Goal: Task Accomplishment & Management: Use online tool/utility

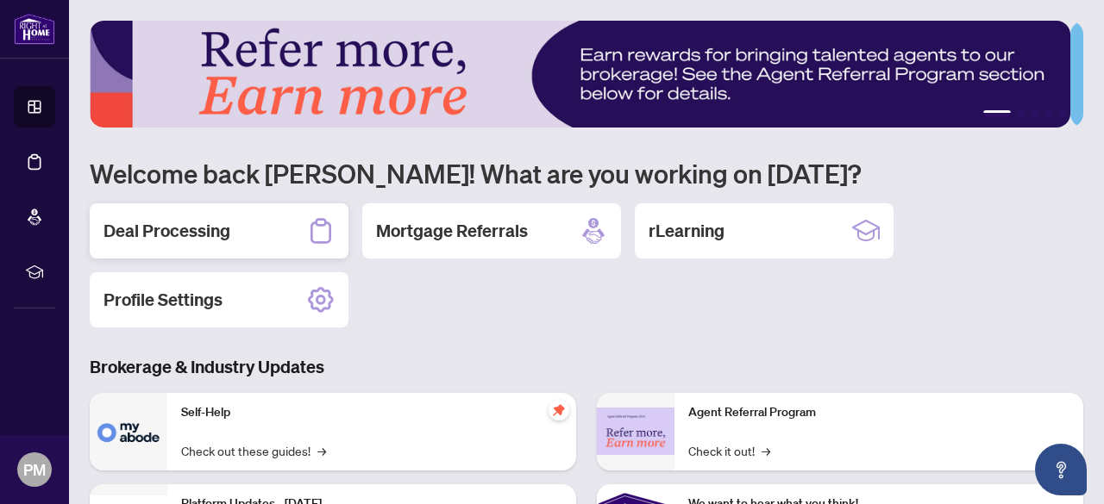
click at [174, 228] on h2 "Deal Processing" at bounding box center [166, 231] width 127 height 24
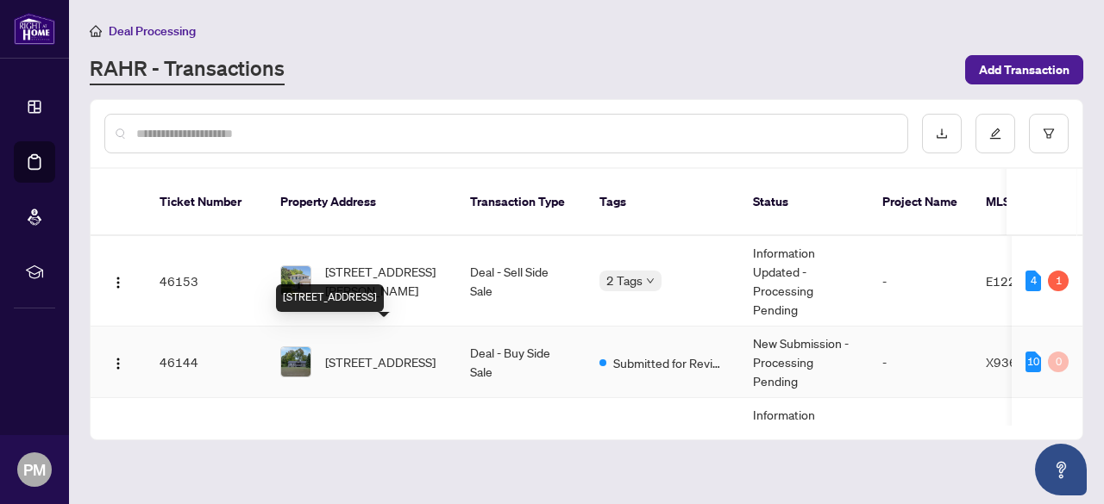
click at [366, 353] on span "[STREET_ADDRESS]" at bounding box center [380, 362] width 110 height 19
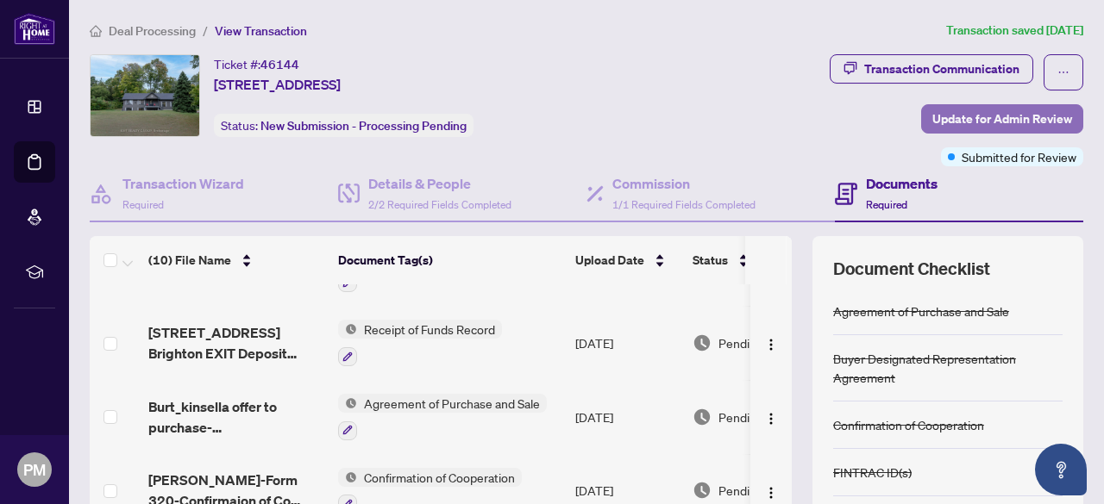
click at [1030, 113] on span "Update for Admin Review" at bounding box center [1002, 119] width 140 height 28
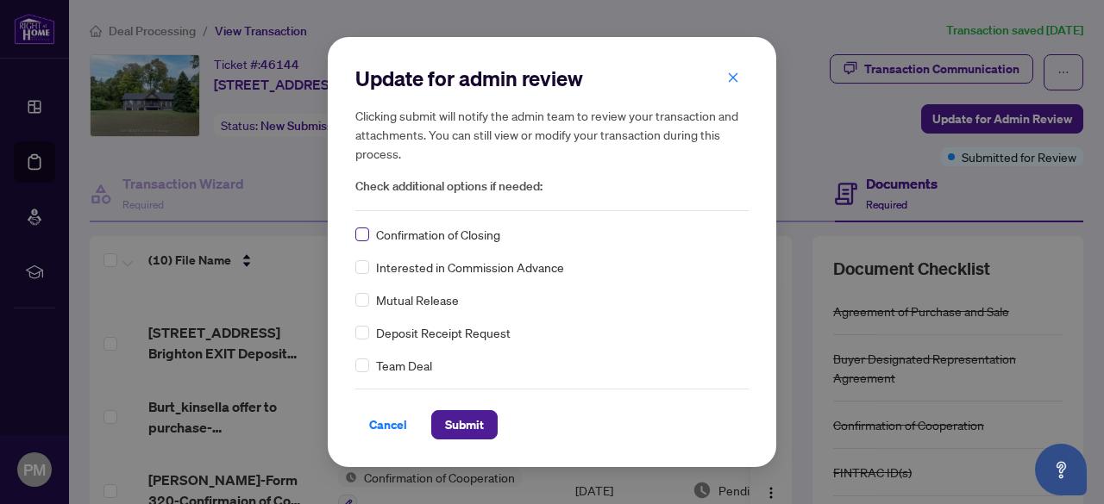
click at [365, 243] on label at bounding box center [362, 234] width 14 height 19
click at [460, 416] on span "Submit" at bounding box center [464, 425] width 39 height 28
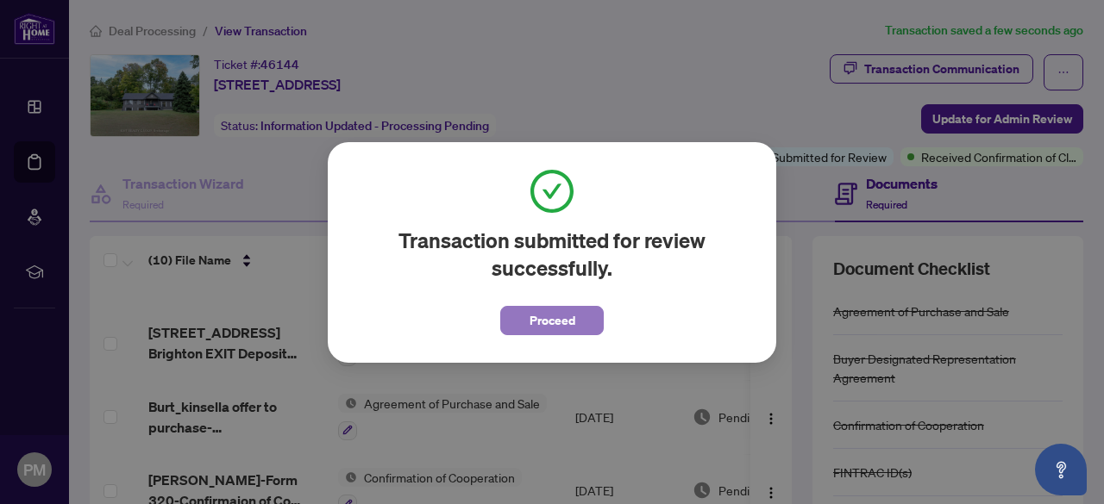
click at [570, 322] on span "Proceed" at bounding box center [552, 321] width 46 height 28
